Goal: Task Accomplishment & Management: Manage account settings

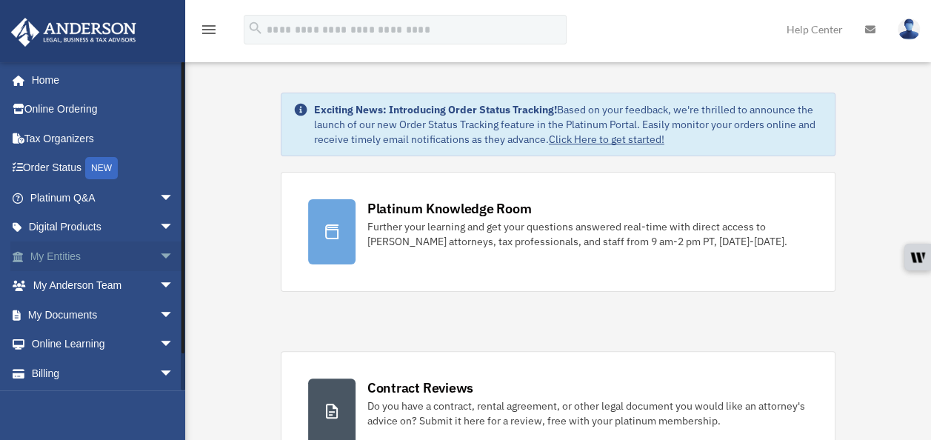
click at [56, 259] on link "My Entities arrow_drop_down" at bounding box center [103, 257] width 186 height 30
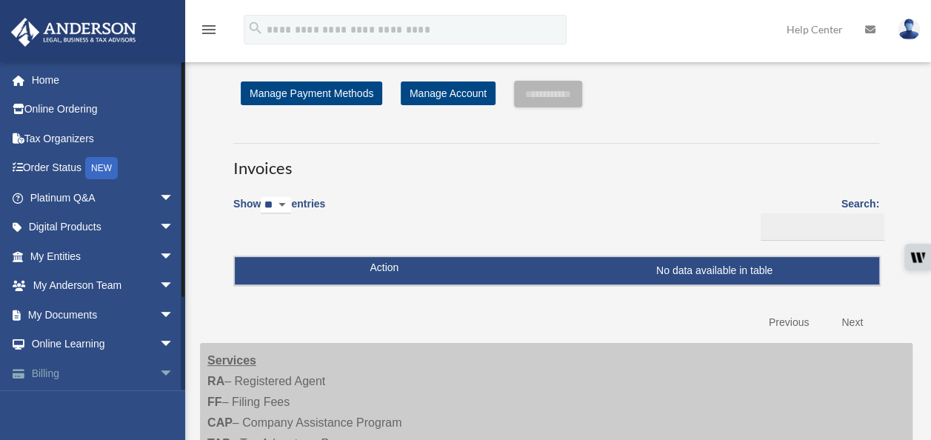
click at [46, 369] on link "Billing arrow_drop_down" at bounding box center [103, 374] width 186 height 30
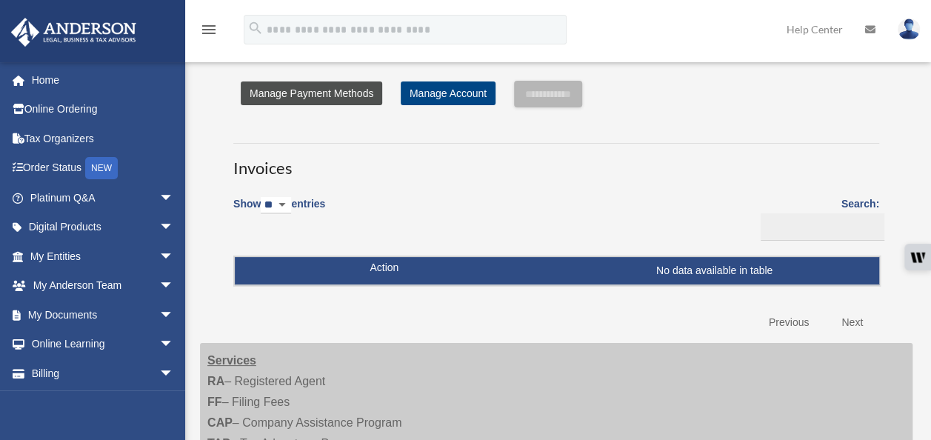
click at [343, 88] on link "Manage Payment Methods" at bounding box center [312, 93] width 142 height 24
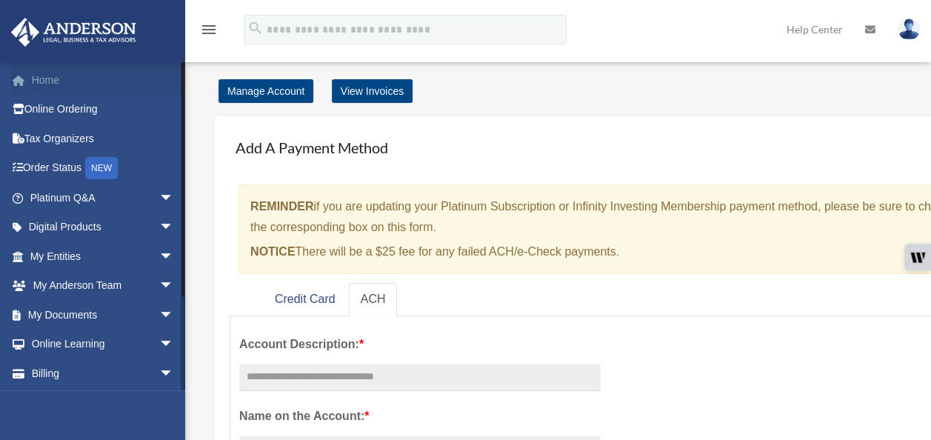
click at [43, 84] on link "Home" at bounding box center [103, 80] width 186 height 30
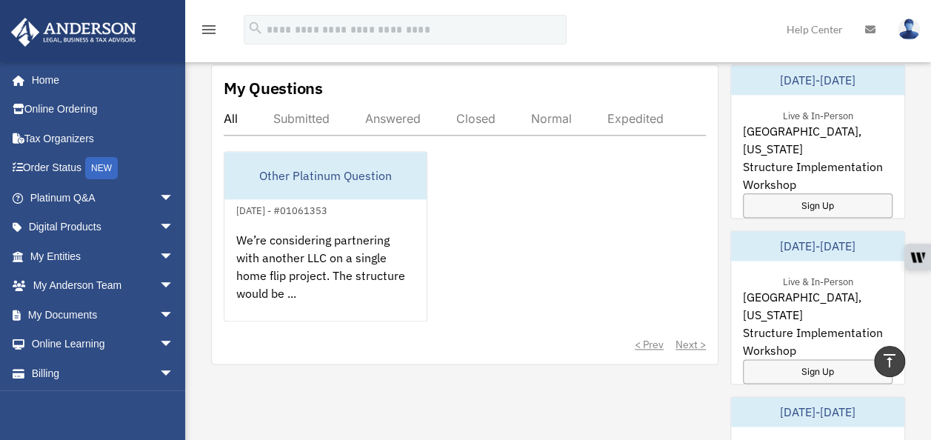
scroll to position [842, 0]
